Goal: Task Accomplishment & Management: Manage account settings

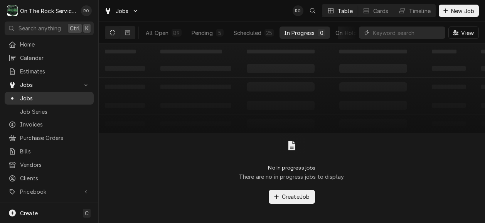
click at [29, 97] on span "Jobs" at bounding box center [55, 98] width 70 height 8
click at [380, 32] on input "Dynamic Content Wrapper" at bounding box center [407, 33] width 69 height 12
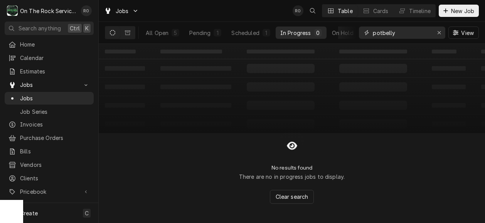
type input "potbelly"
click at [40, 71] on span "Estimates" at bounding box center [55, 71] width 70 height 8
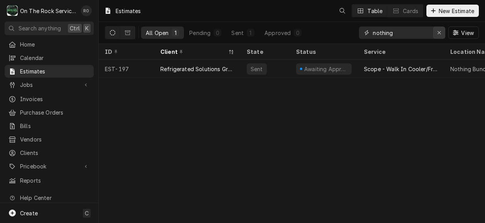
click at [441, 30] on div "Erase input" at bounding box center [439, 33] width 8 height 8
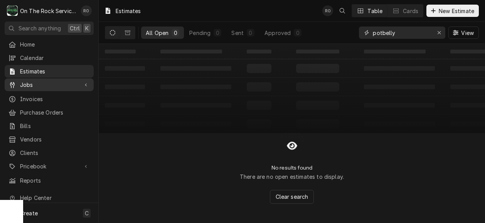
type input "potbelly"
click at [27, 81] on span "Jobs" at bounding box center [49, 85] width 58 height 8
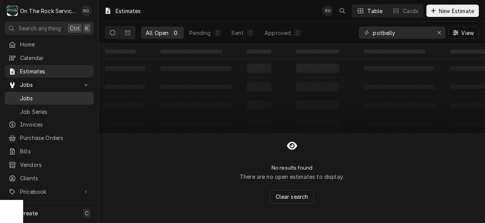
click at [40, 97] on span "Jobs" at bounding box center [55, 98] width 70 height 8
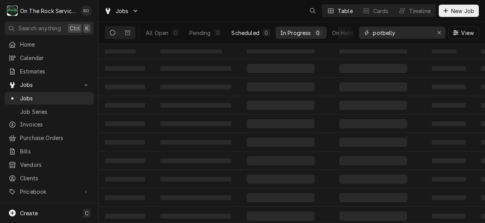
drag, startPoint x: 403, startPoint y: 35, endPoint x: 255, endPoint y: 29, distance: 148.1
click at [255, 29] on div "All Open 0 Pending 0 Scheduled 0 In Progress 0 On Hold 0 Completed 0 potbelly V…" at bounding box center [292, 33] width 374 height 22
click at [255, 29] on div "Scheduled" at bounding box center [245, 33] width 28 height 8
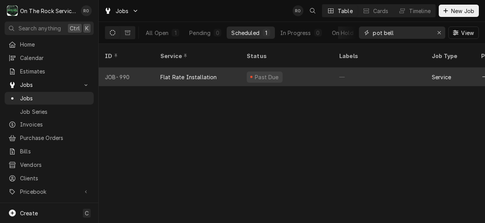
type input "pot bell"
click at [287, 71] on div "Past Due" at bounding box center [286, 77] width 92 height 18
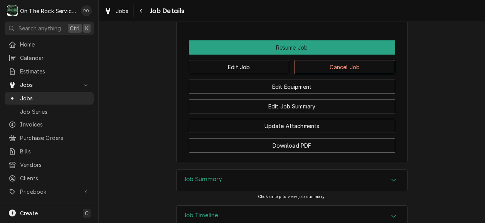
scroll to position [788, 0]
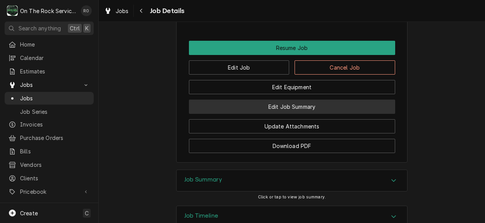
click at [334, 114] on button "Edit Job Summary" at bounding box center [292, 107] width 206 height 14
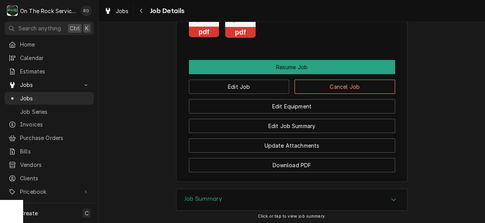
scroll to position [783, 0]
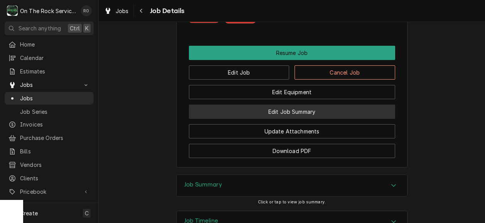
click at [318, 119] on button "Edit Job Summary" at bounding box center [292, 112] width 206 height 14
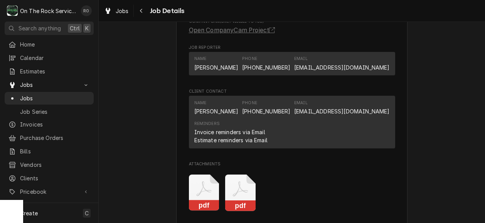
scroll to position [594, 0]
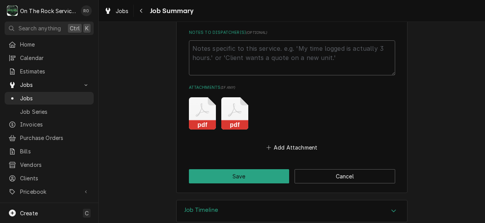
scroll to position [836, 0]
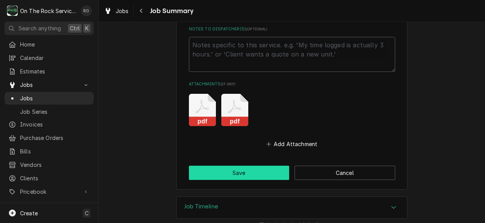
click at [231, 166] on button "Save" at bounding box center [239, 173] width 101 height 14
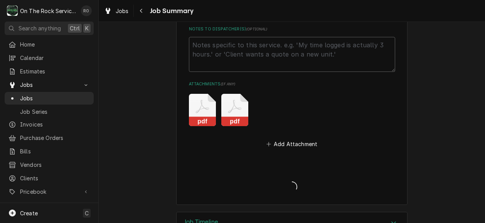
type textarea "x"
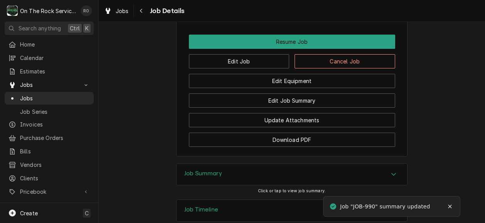
scroll to position [794, 0]
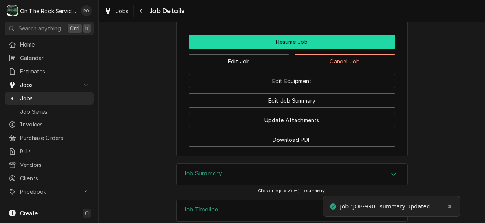
click at [327, 49] on button "Resume Job" at bounding box center [292, 42] width 206 height 14
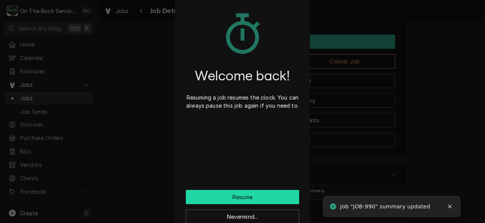
click at [265, 198] on button "Resume" at bounding box center [242, 197] width 113 height 14
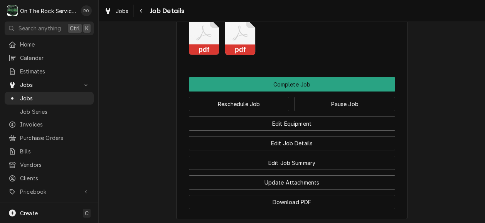
scroll to position [736, 0]
